Goal: Contribute content: Contribute content

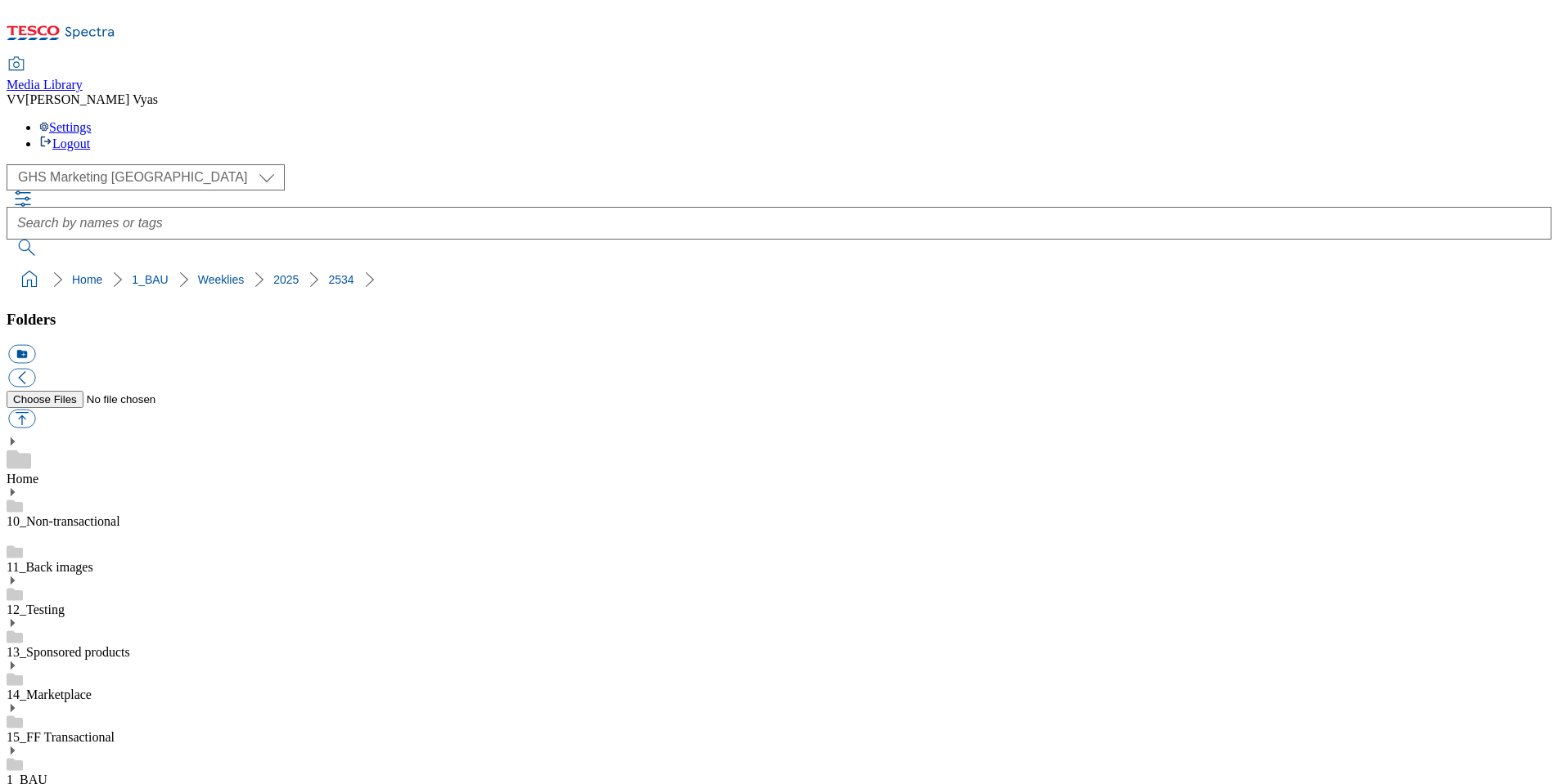
select select "flare-ghs-mktg"
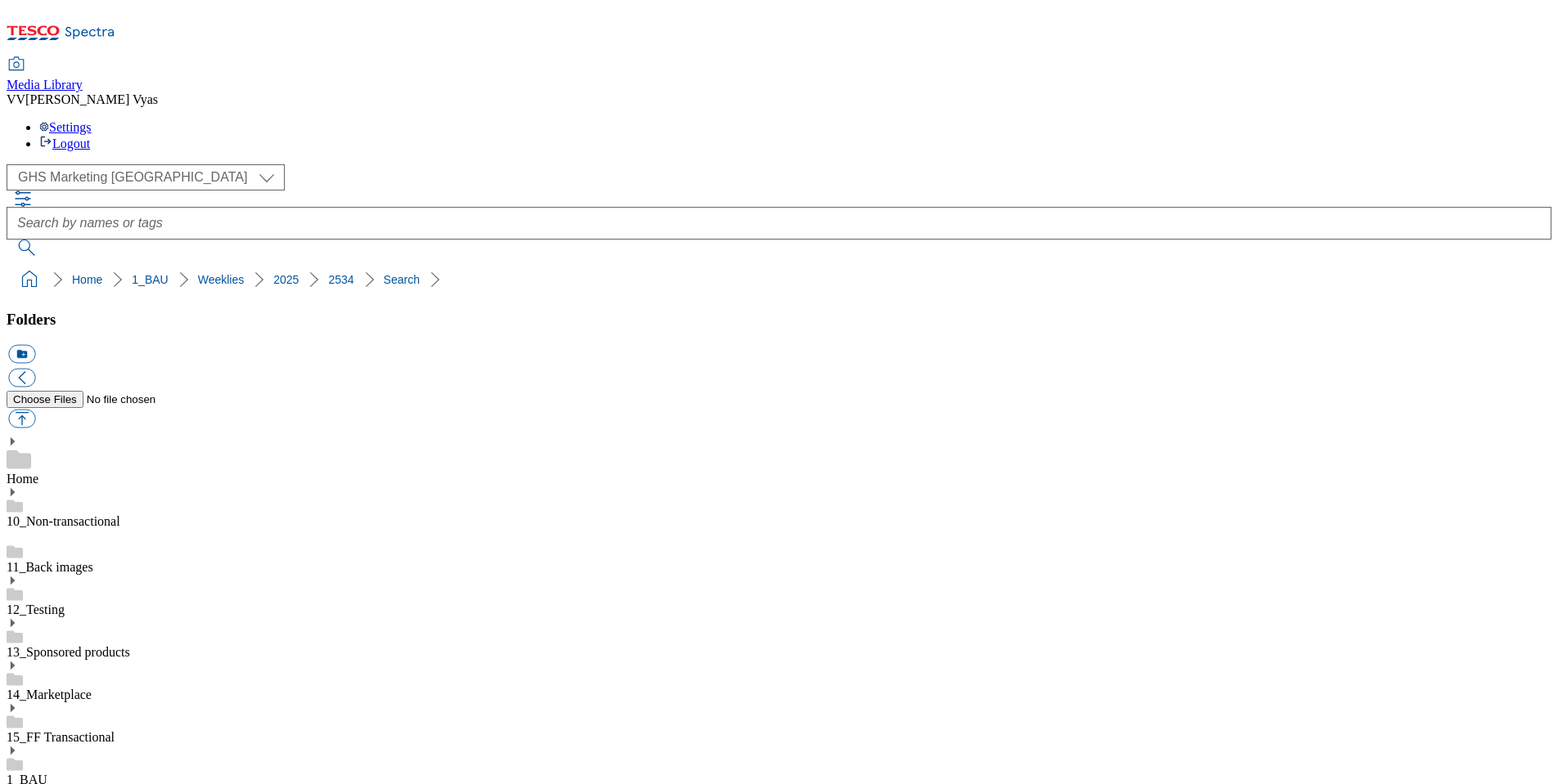
scroll to position [467, 0]
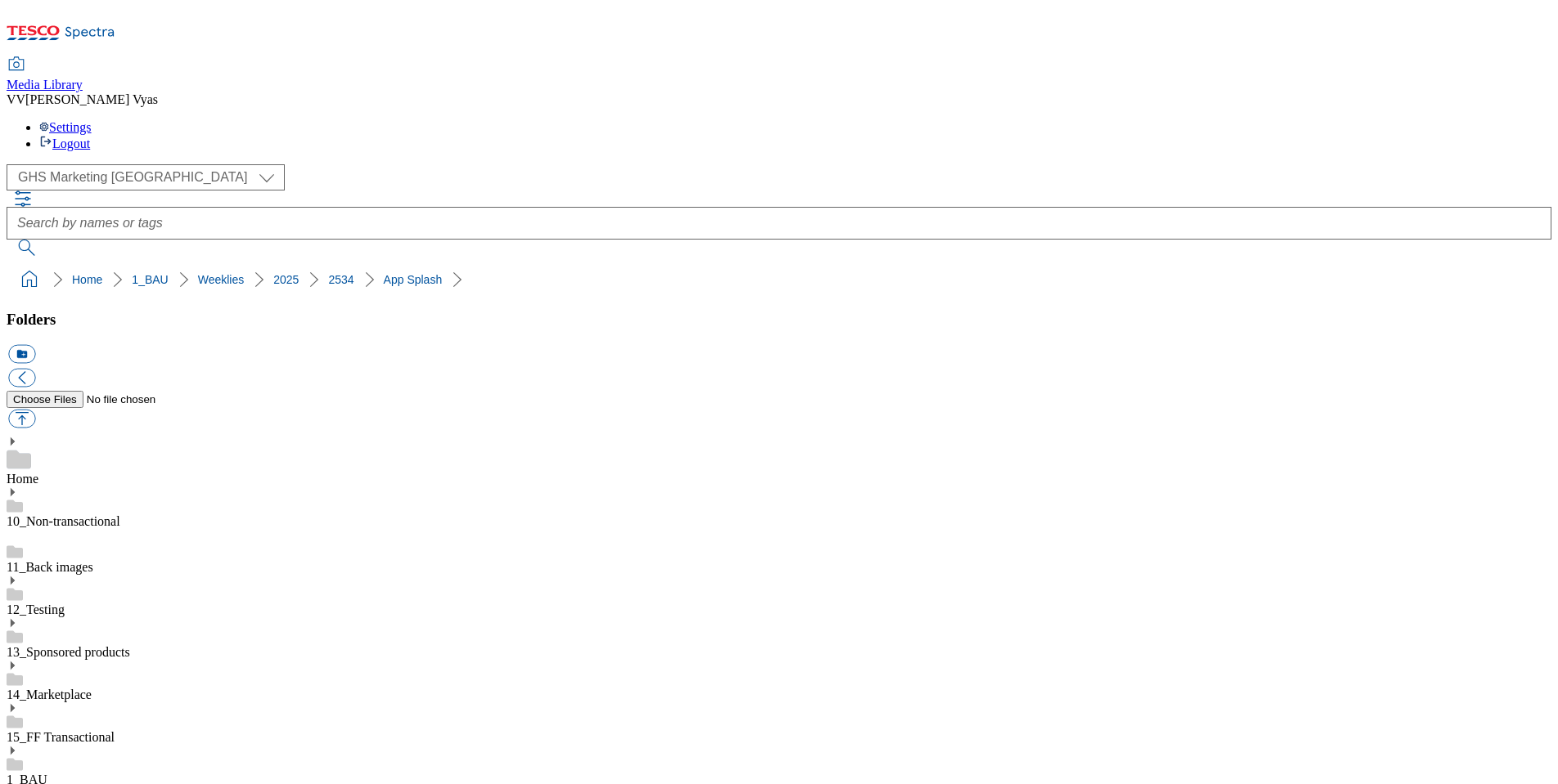
scroll to position [1, 0]
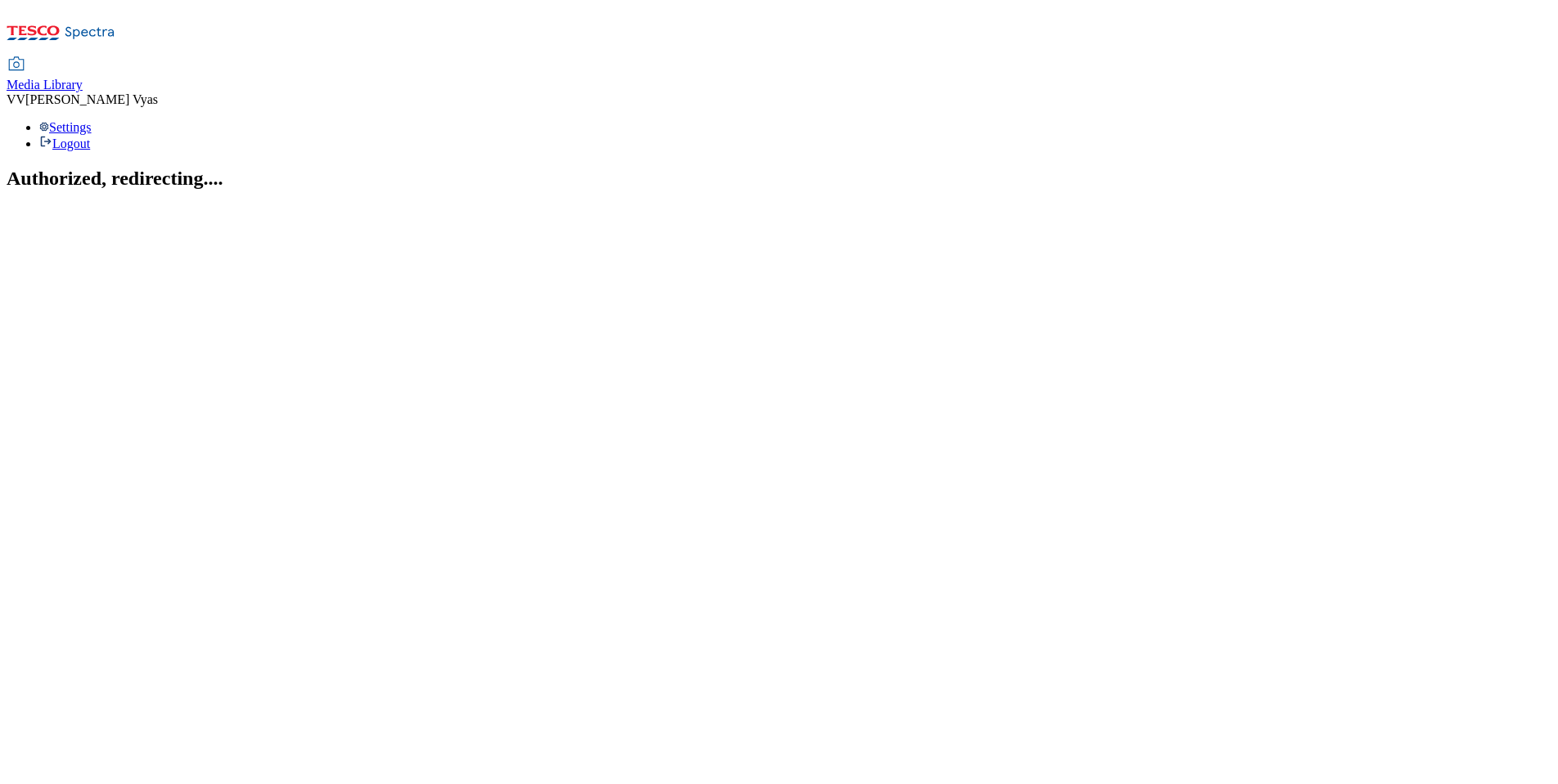
click at [83, 78] on div "Media Library" at bounding box center [44, 85] width 76 height 15
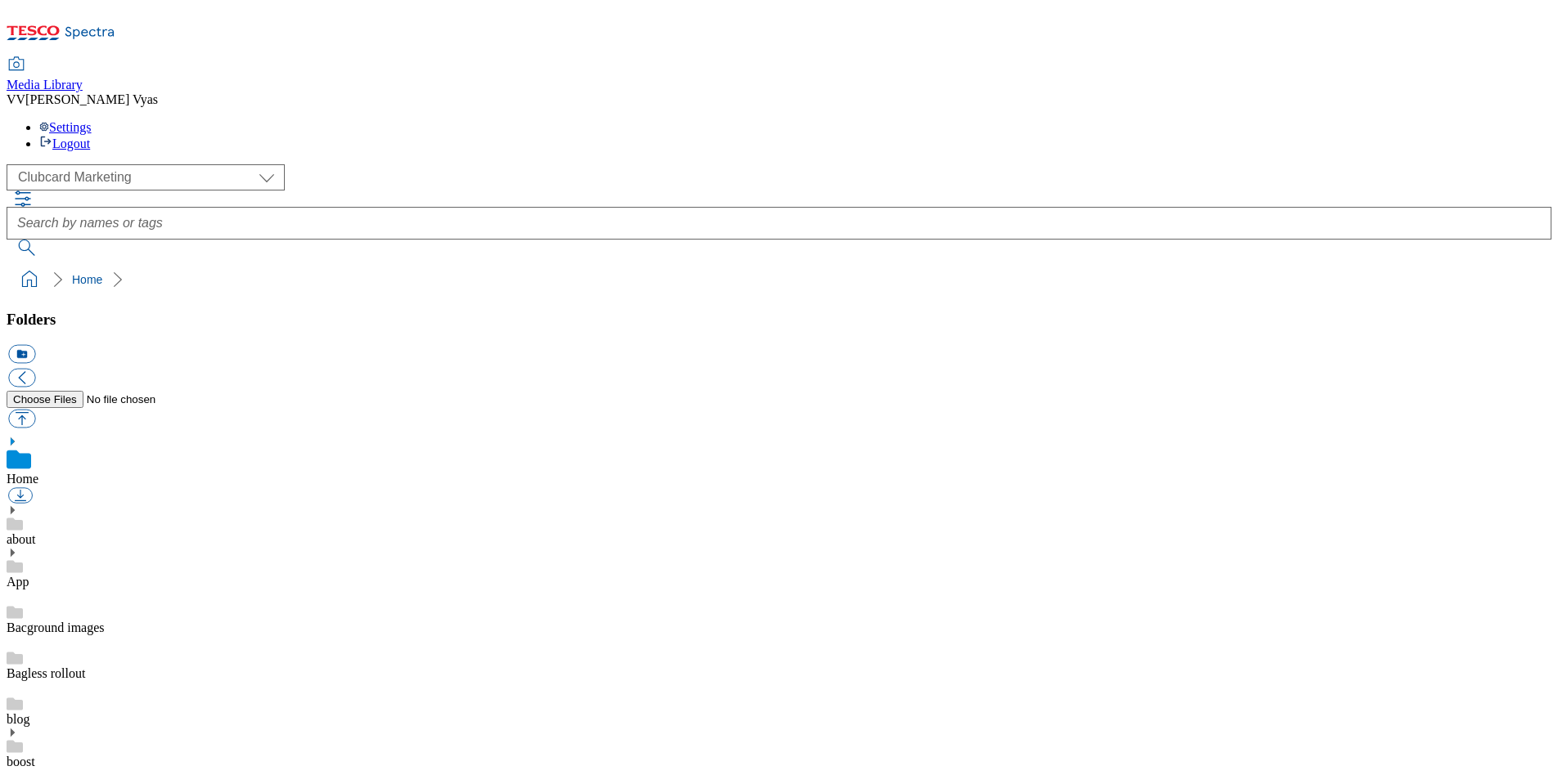
scroll to position [11, 0]
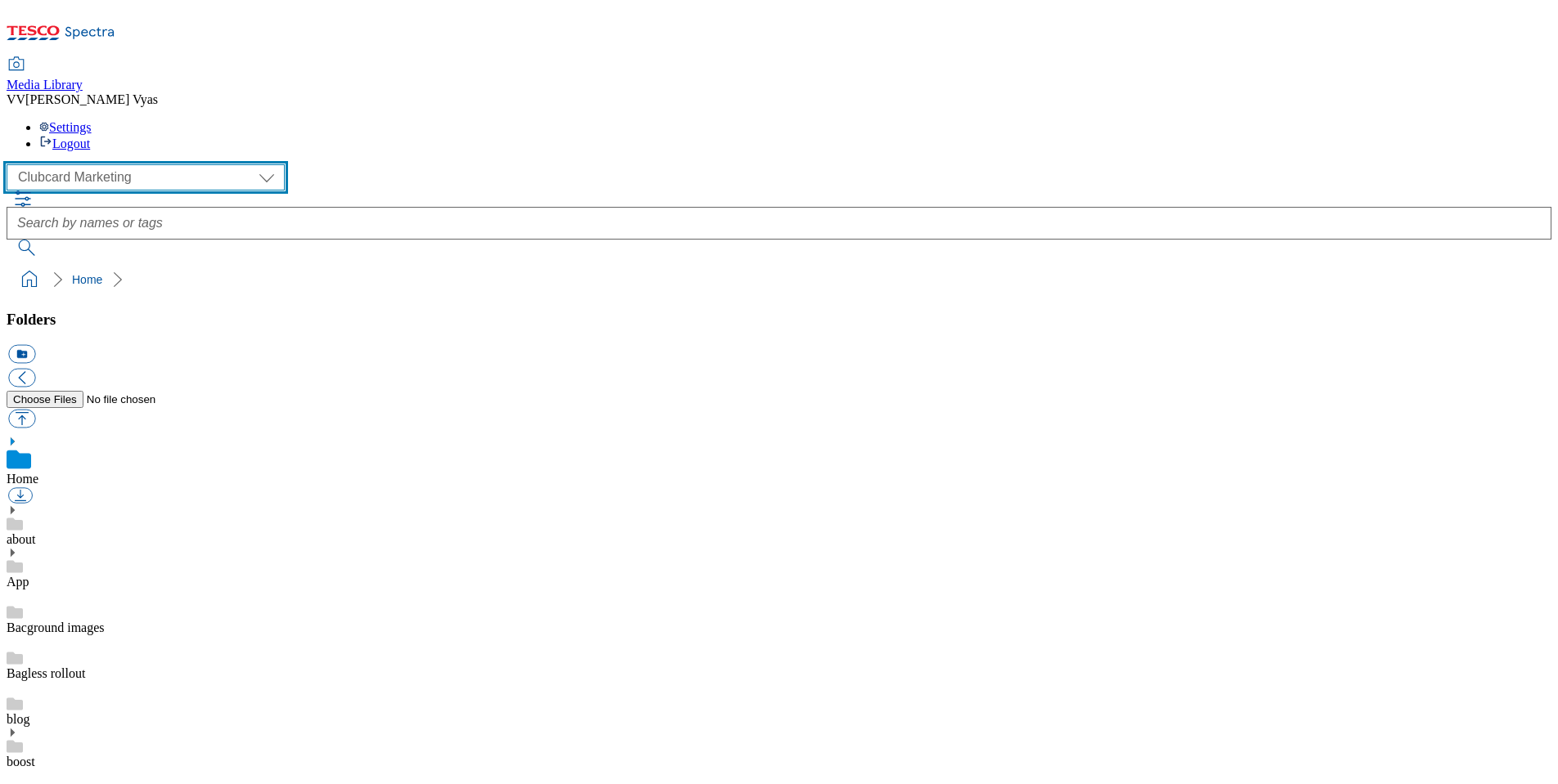
select select "flare-ghs-mktg"
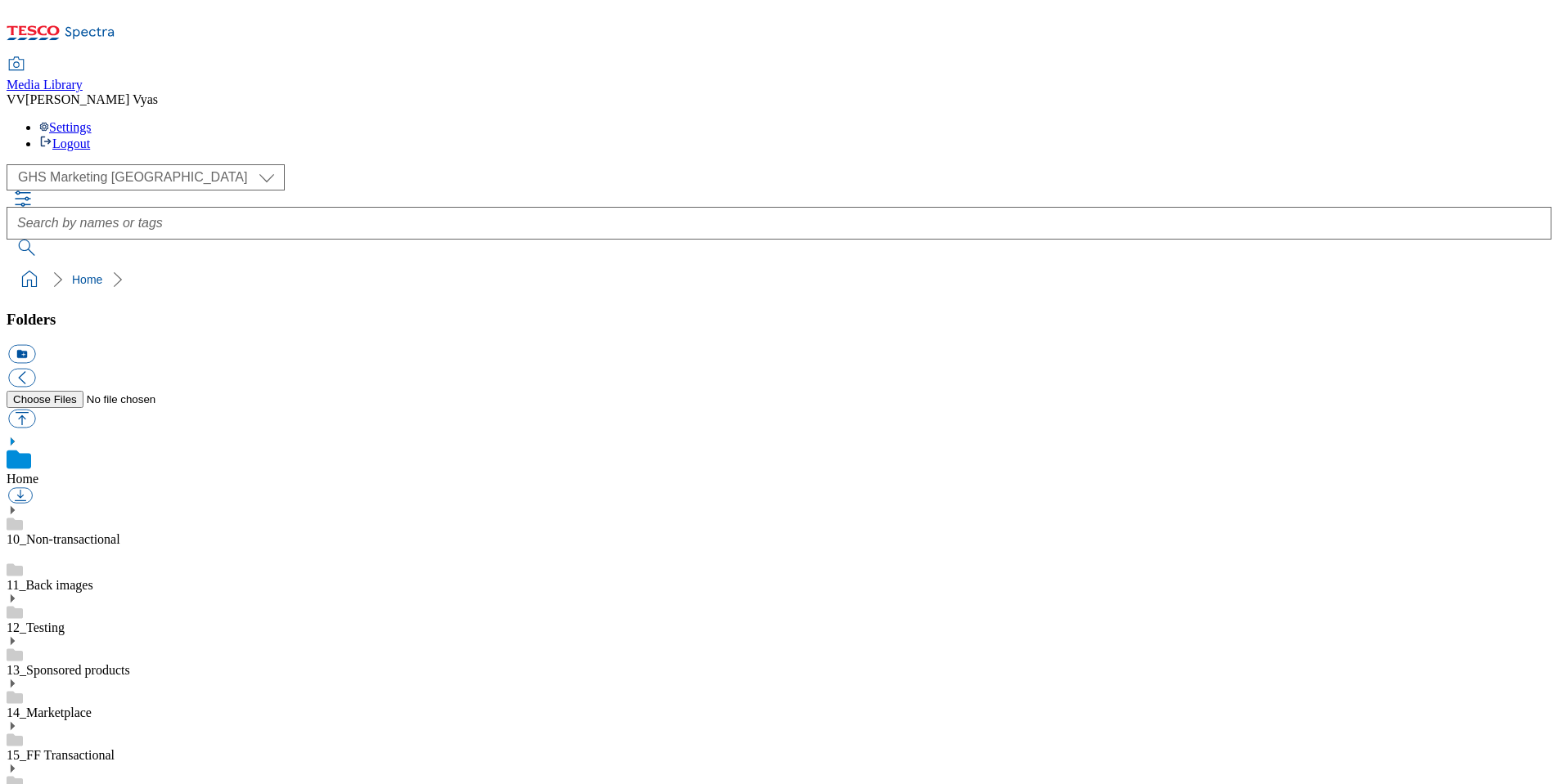
click at [18, 763] on icon at bounding box center [13, 769] width 12 height 12
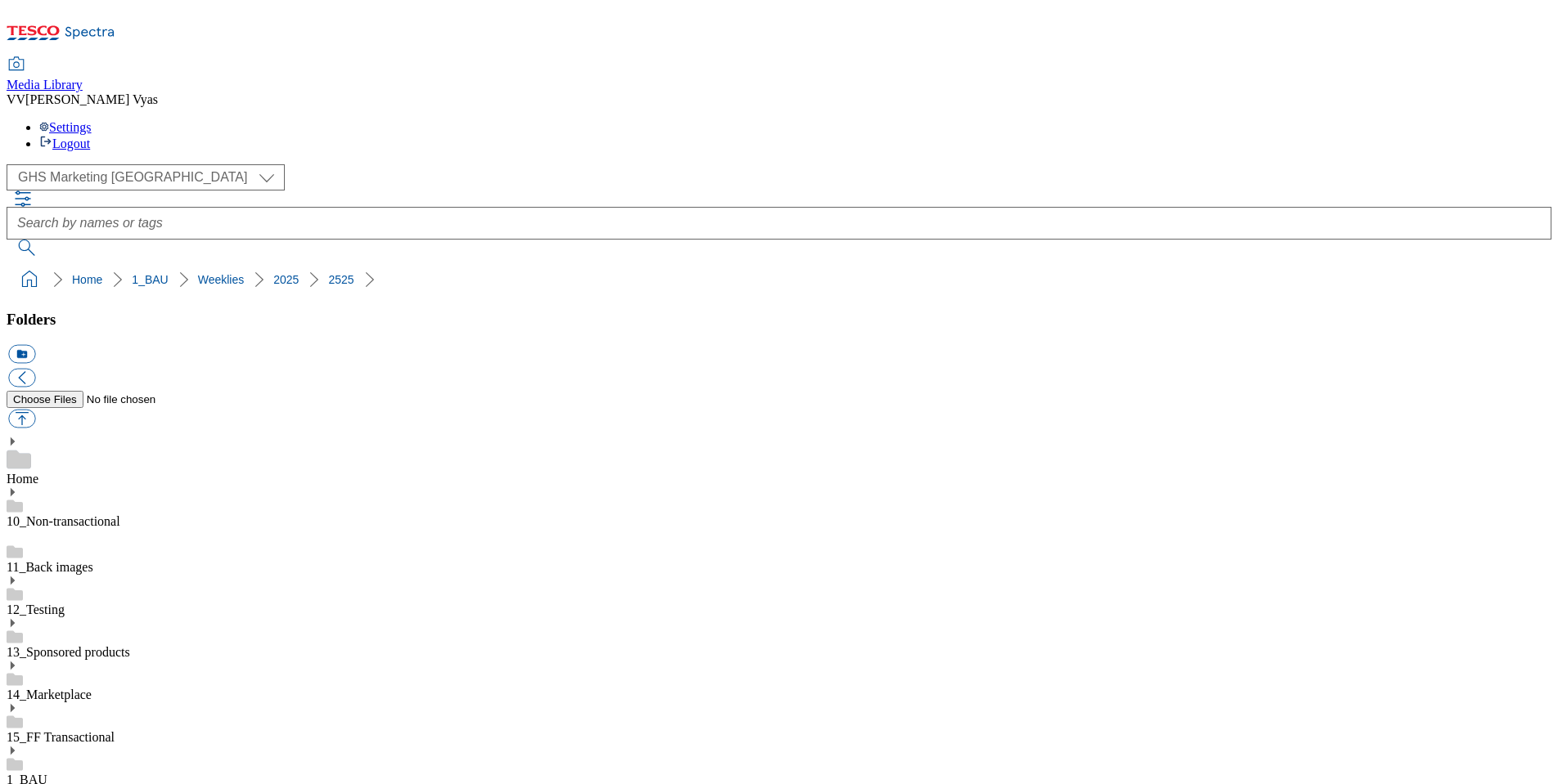
scroll to position [1425, 0]
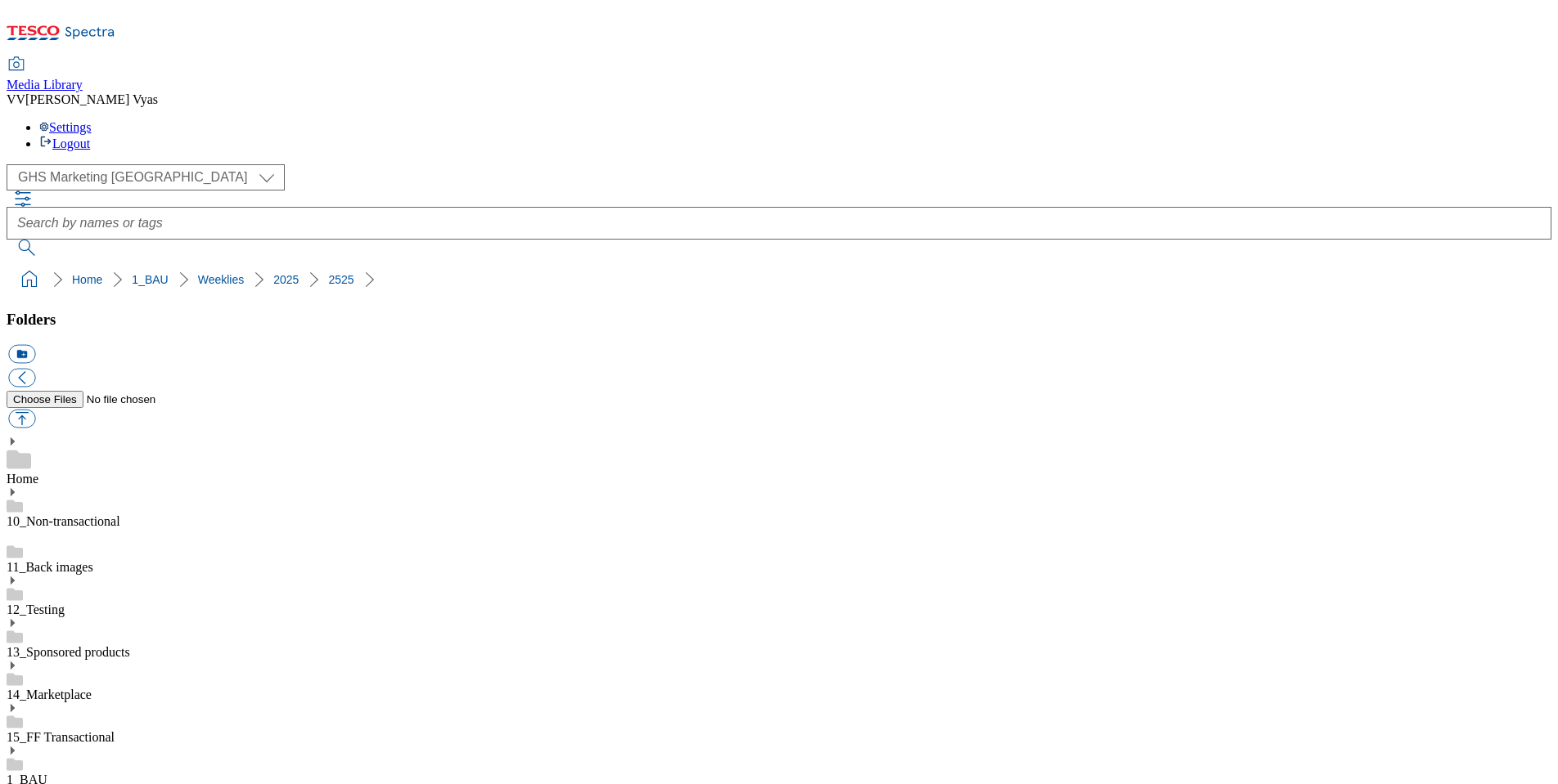
scroll to position [1528, 0]
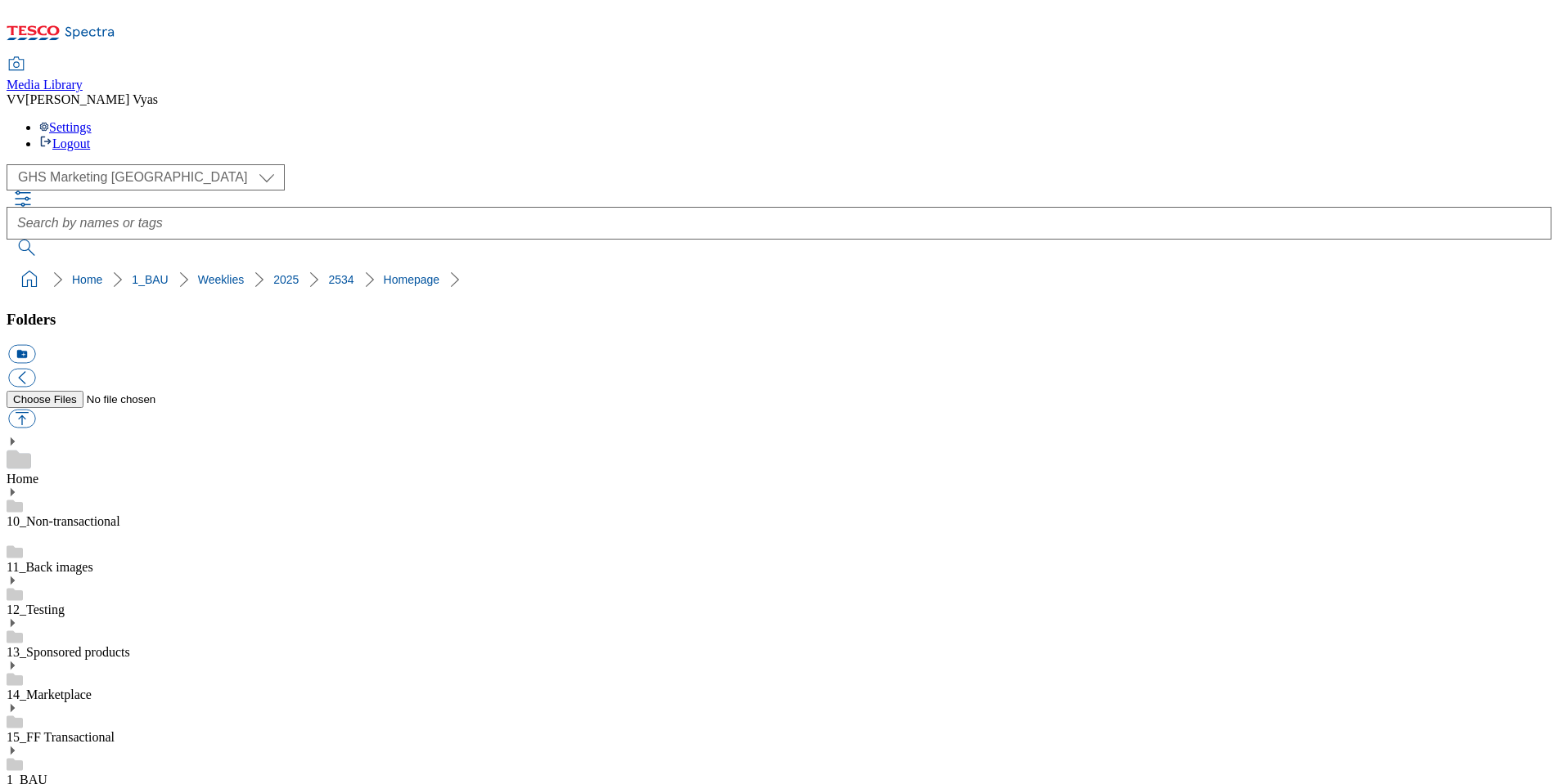
drag, startPoint x: 1499, startPoint y: 320, endPoint x: 1506, endPoint y: 324, distance: 8.1
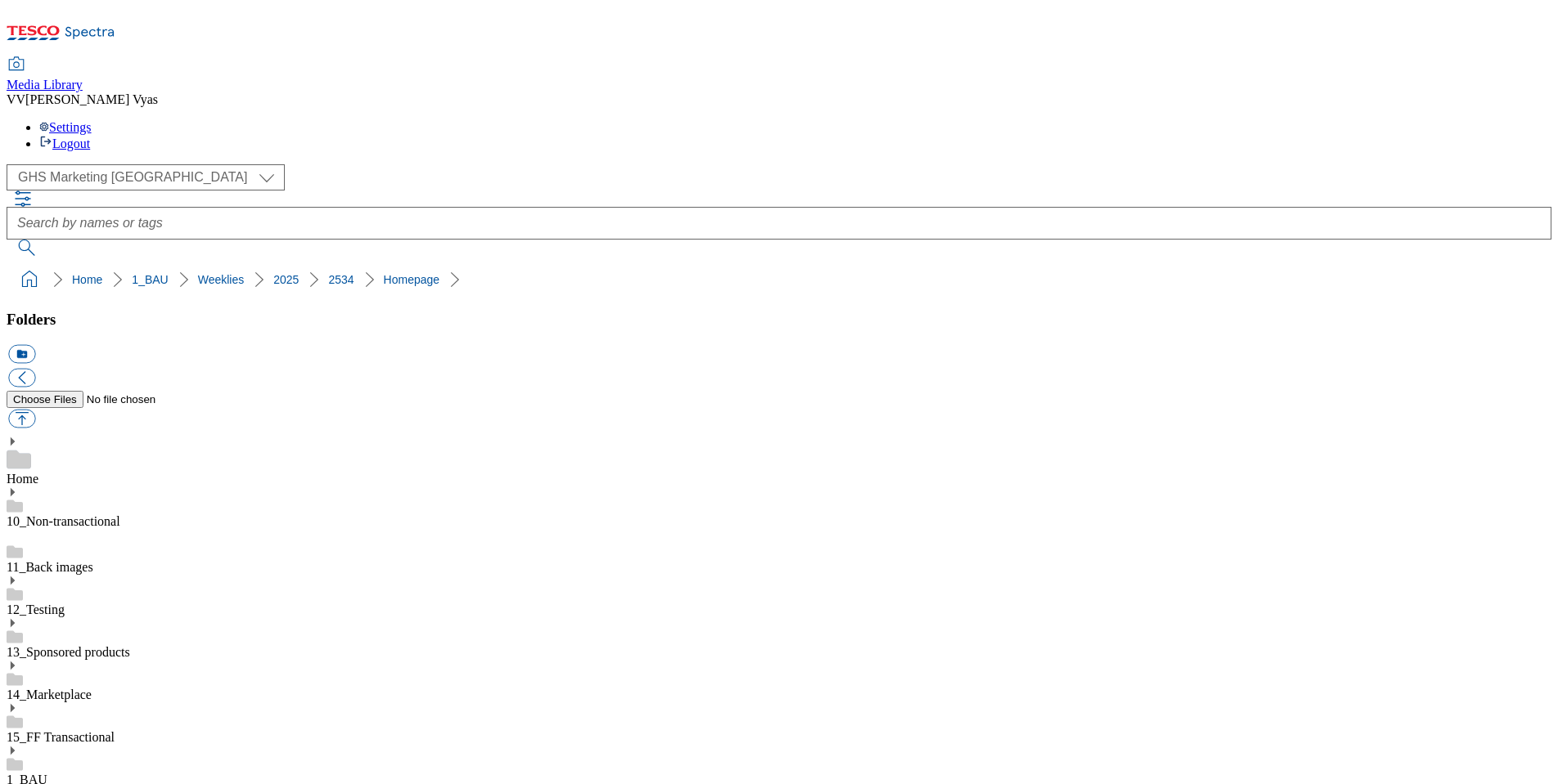
scroll to position [352, 0]
click at [35, 410] on button "button" at bounding box center [22, 419] width 27 height 18
type input "C:\fakepath\2534-GHP-SO-New-stamp-Andrex.jpg"
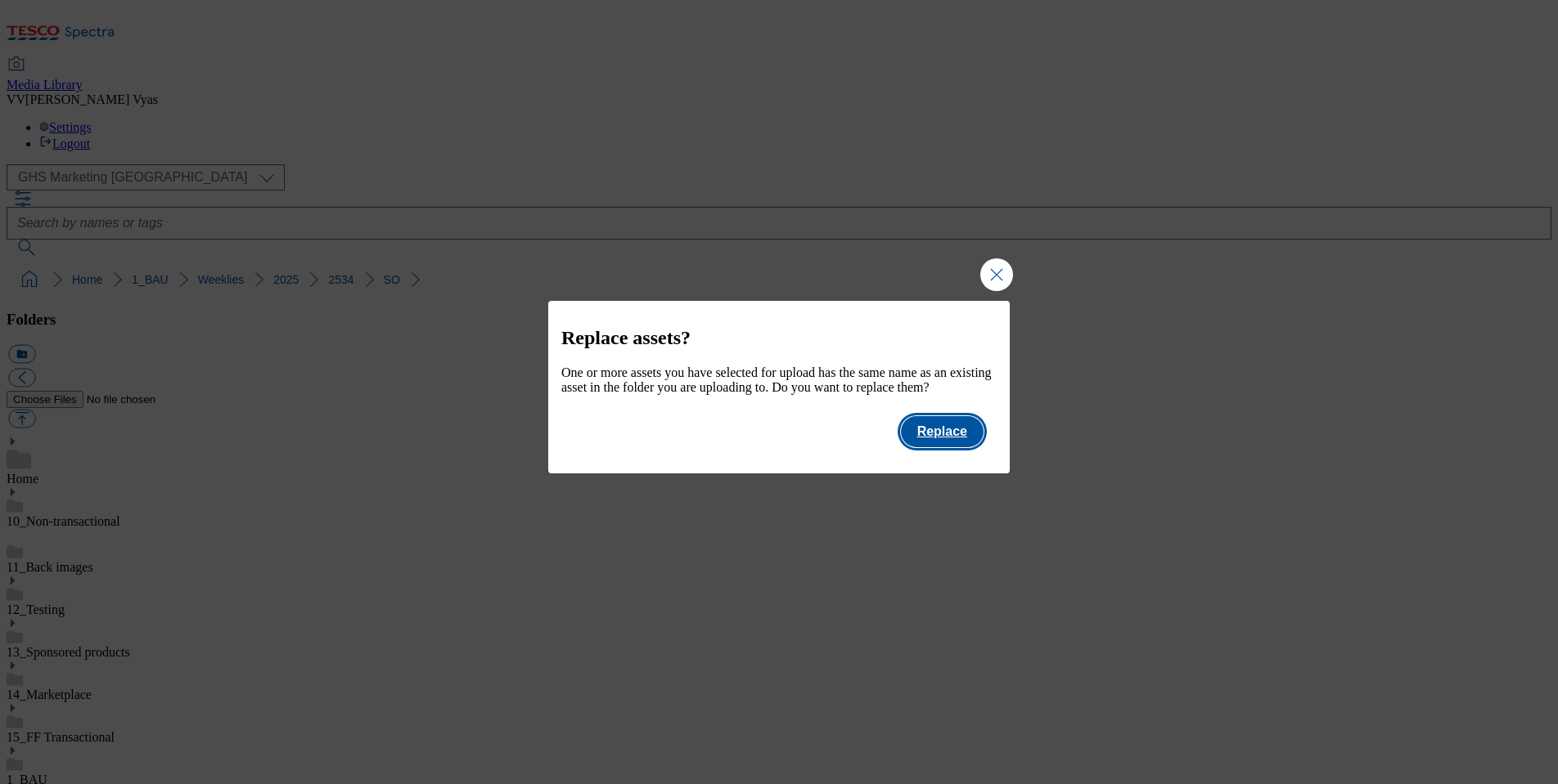
click at [958, 447] on button "Replace" at bounding box center [942, 432] width 83 height 31
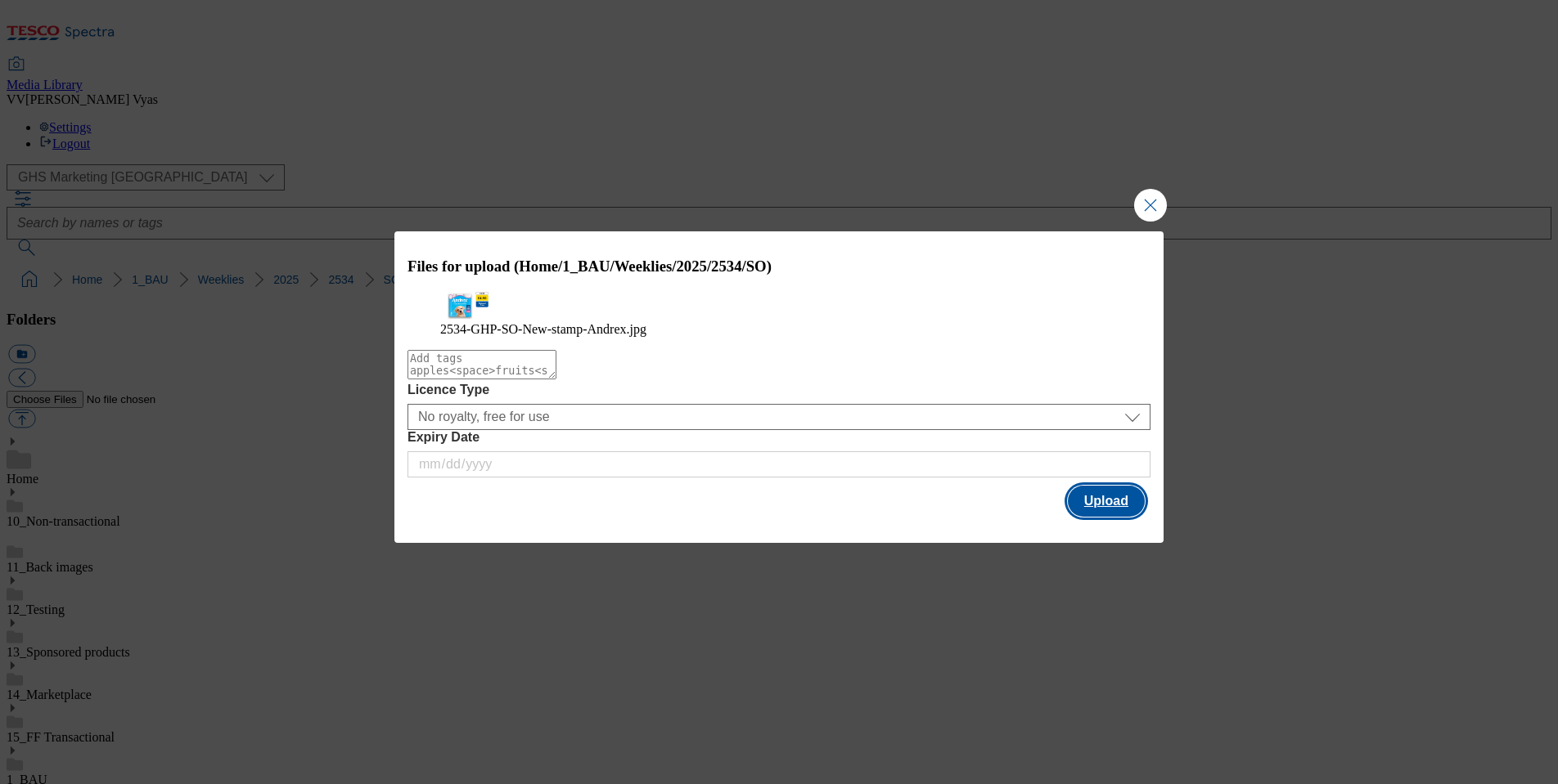
click at [1120, 517] on button "Upload" at bounding box center [1107, 501] width 77 height 31
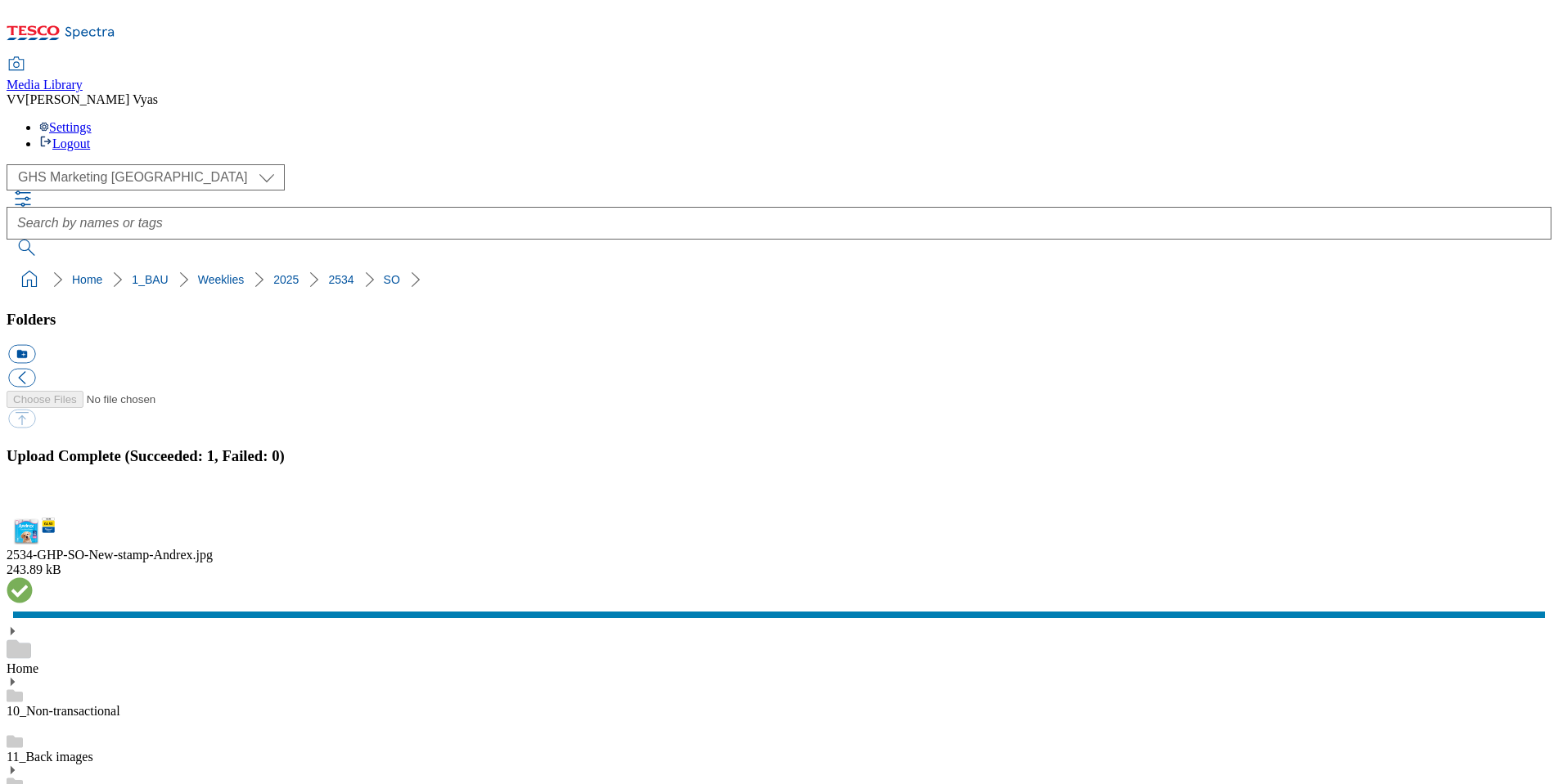
drag, startPoint x: 1535, startPoint y: 441, endPoint x: 1411, endPoint y: 439, distance: 124.0
click at [33, 500] on button "button" at bounding box center [20, 507] width 24 height 16
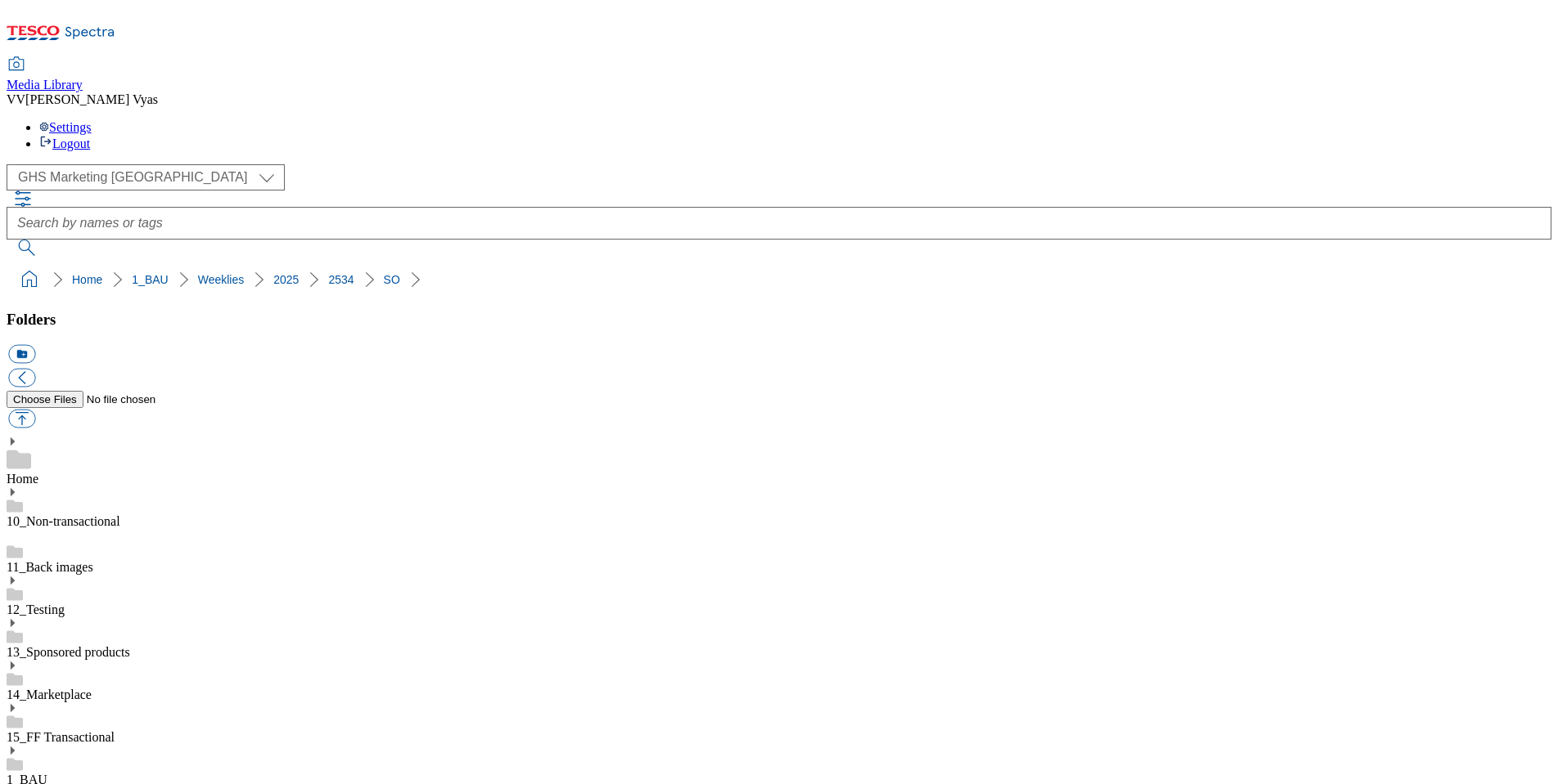
drag, startPoint x: 1506, startPoint y: 489, endPoint x: 1494, endPoint y: 490, distance: 12.0
click at [35, 410] on button "button" at bounding box center [22, 419] width 27 height 18
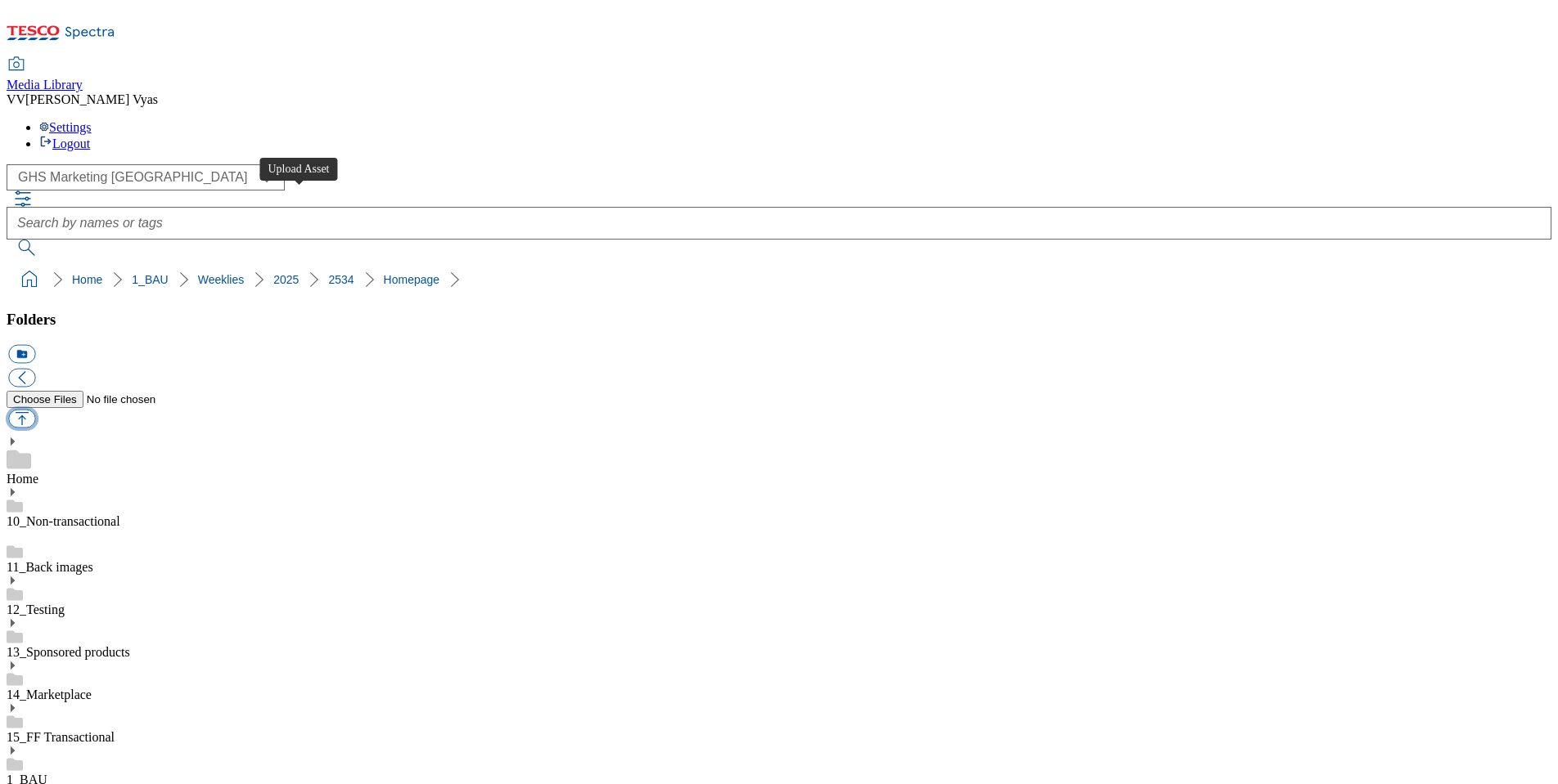
click at [35, 410] on button "button" at bounding box center [22, 419] width 27 height 18
type input "C:\fakepath\2534-GHS-TradeStamp-Winter Warmers 2.jpg"
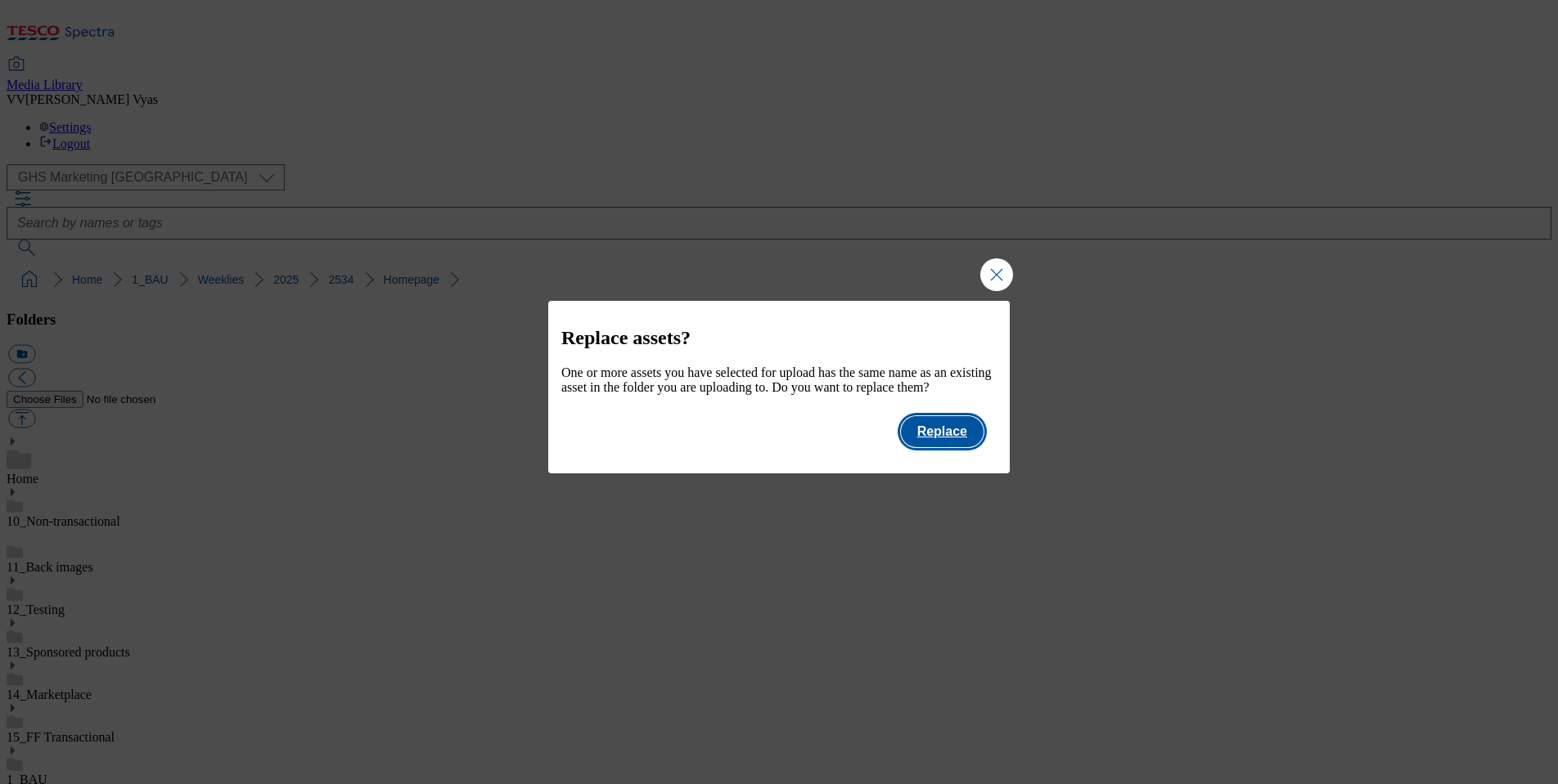
click at [919, 448] on button "Replace" at bounding box center [942, 432] width 83 height 31
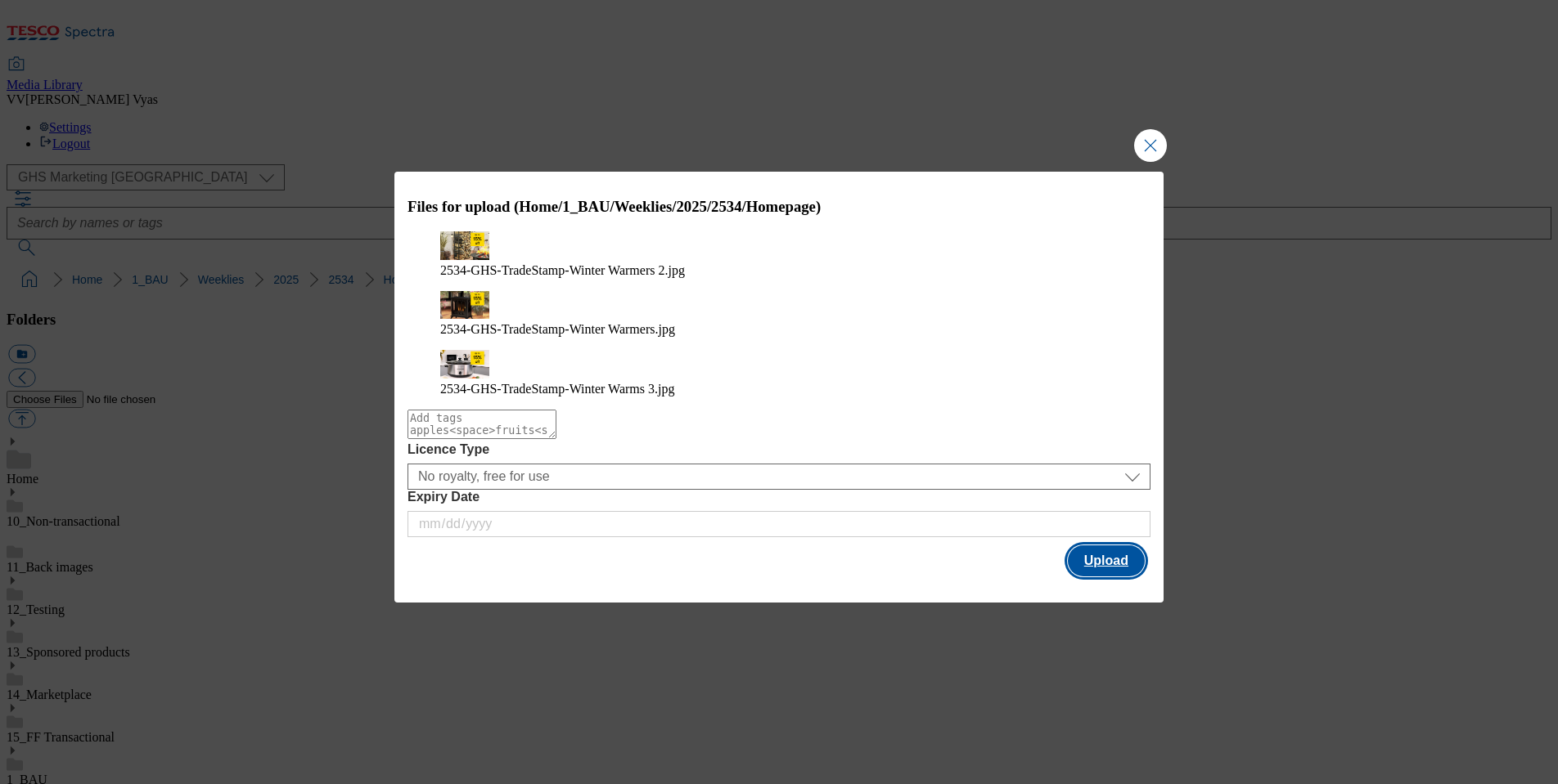
click at [1109, 546] on button "Upload" at bounding box center [1107, 561] width 77 height 31
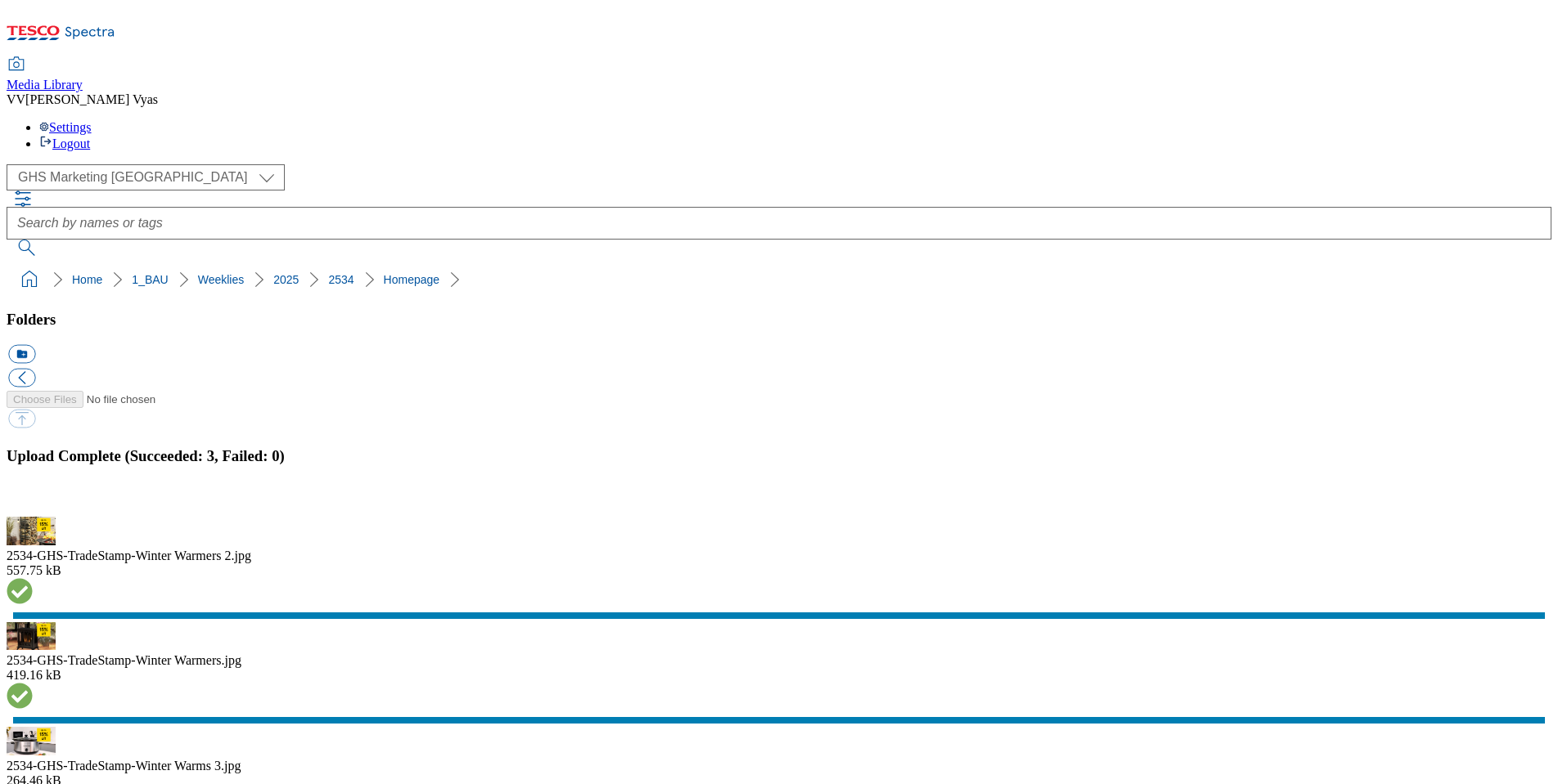
click at [33, 500] on button "button" at bounding box center [20, 507] width 24 height 16
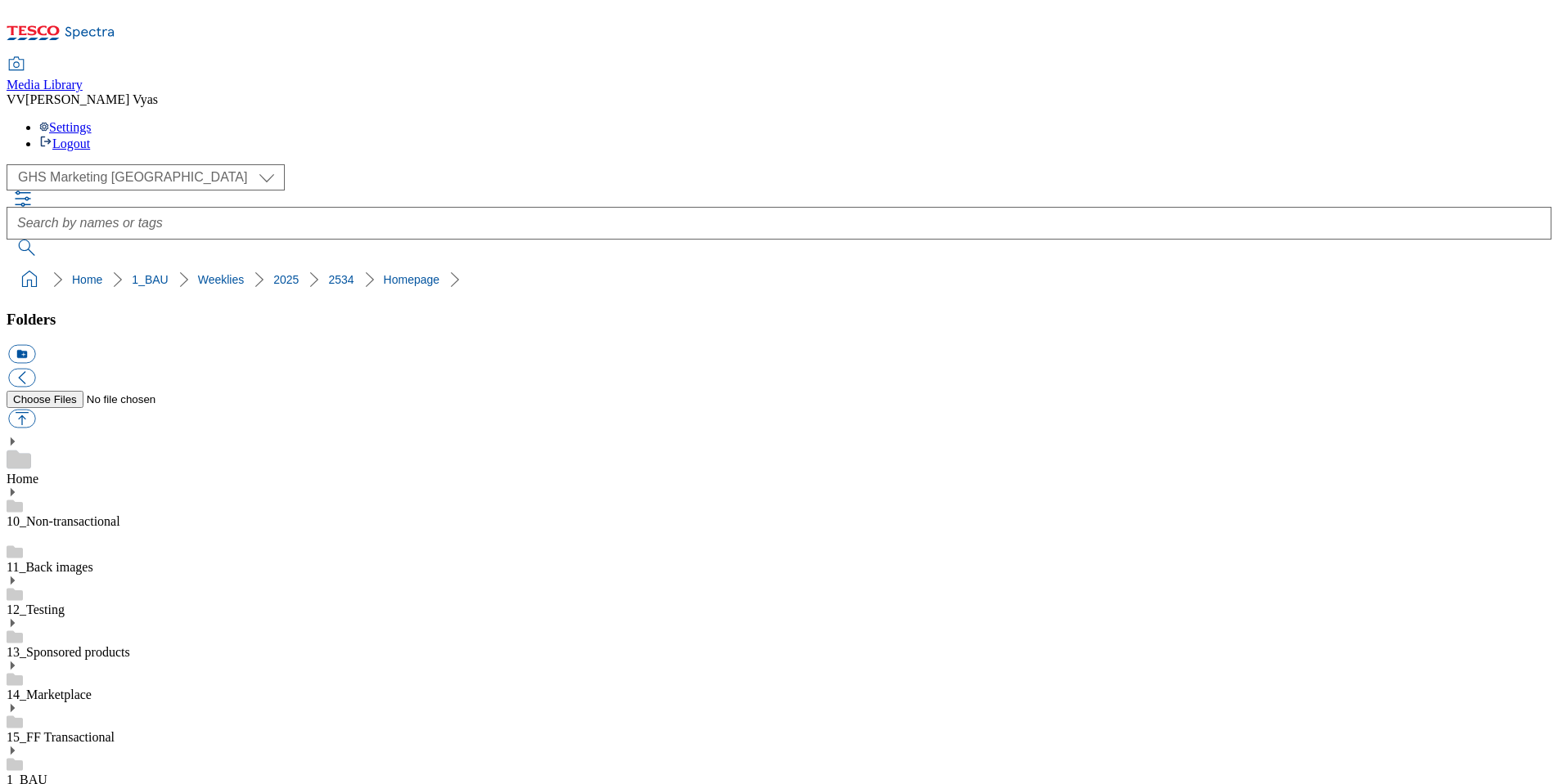
drag, startPoint x: 147, startPoint y: 500, endPoint x: 155, endPoint y: 511, distance: 13.6
